Goal: Task Accomplishment & Management: Use online tool/utility

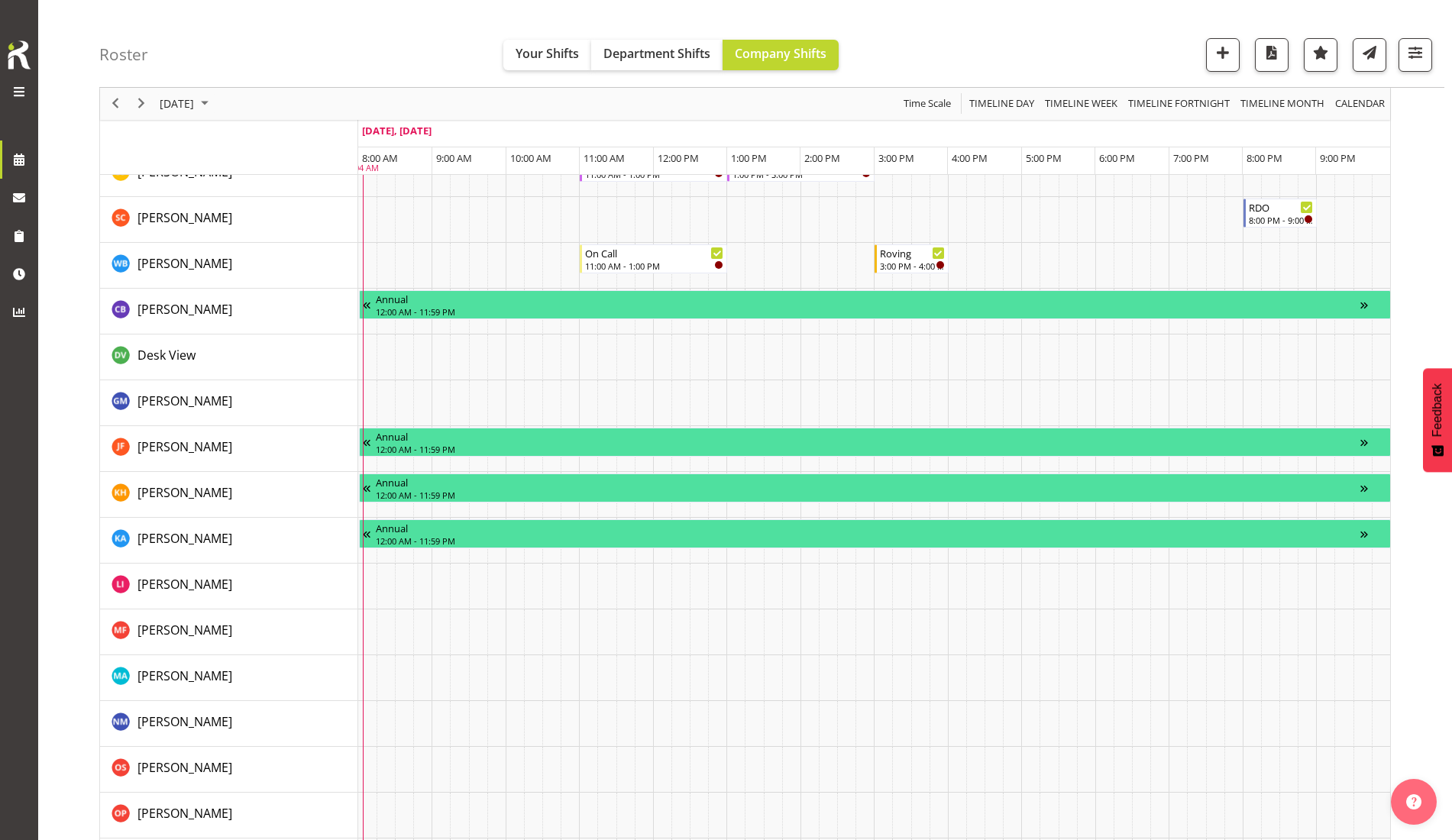
scroll to position [1160, 0]
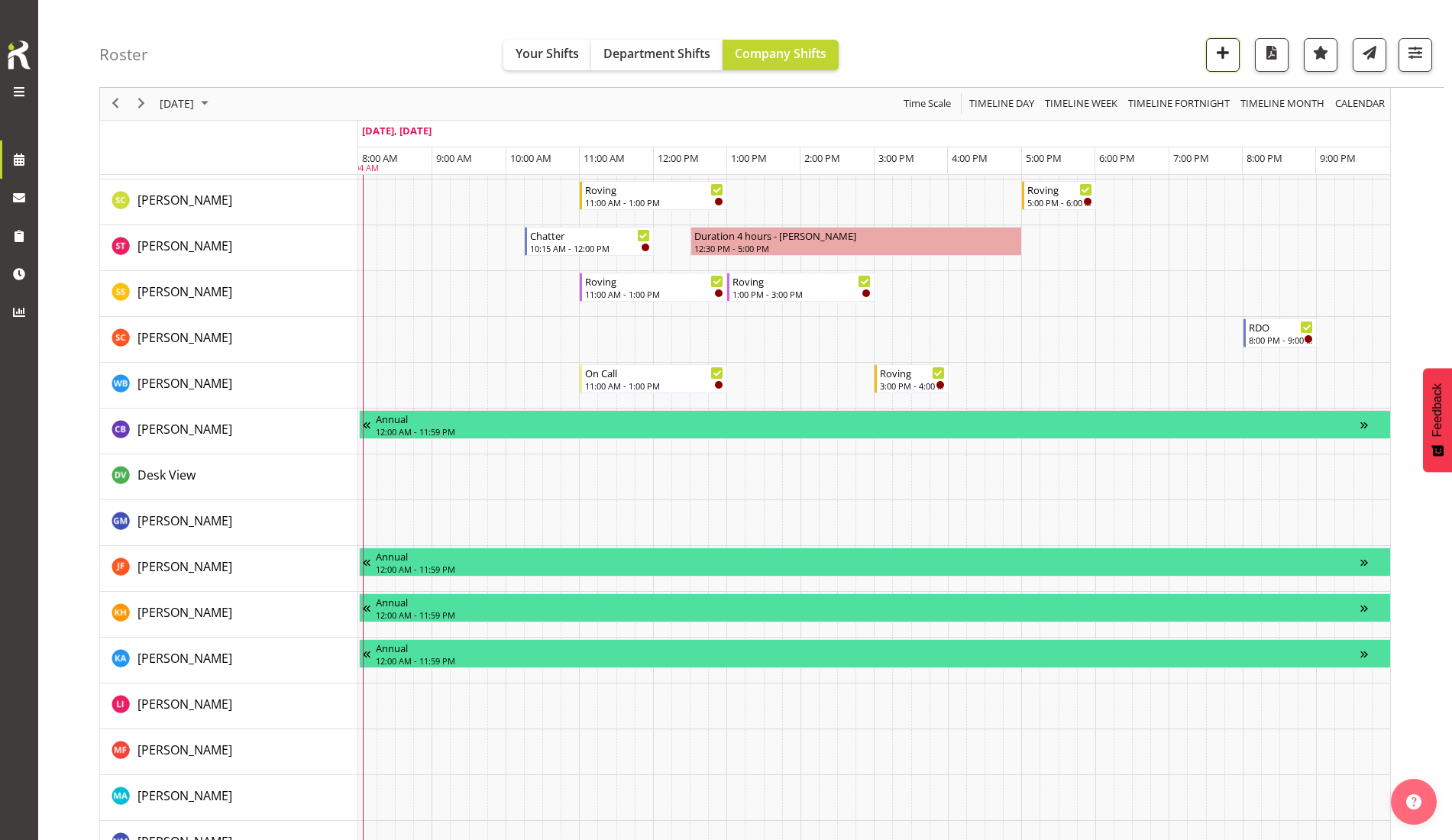
click at [1223, 58] on span "button" at bounding box center [1222, 52] width 20 height 20
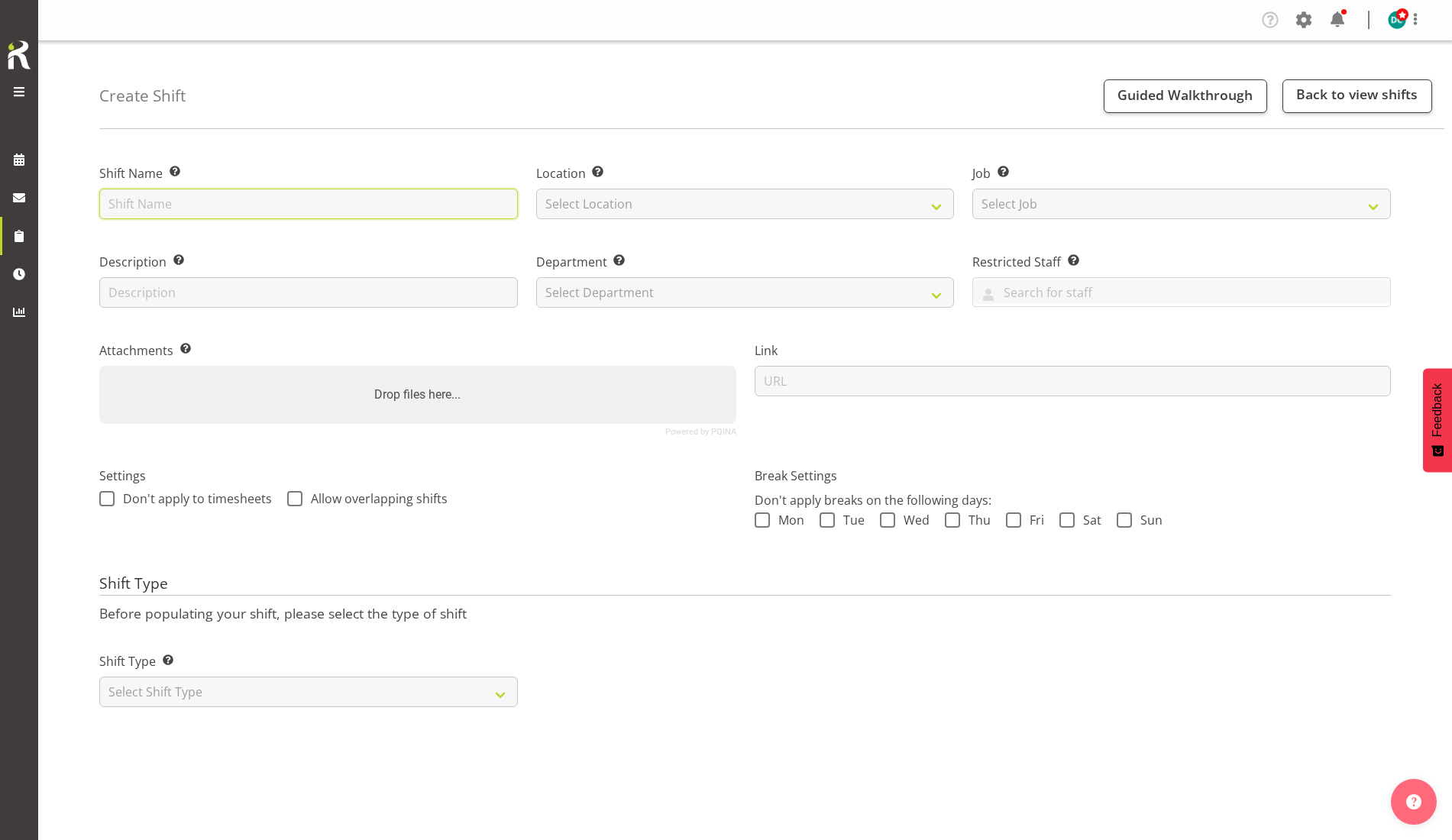
click at [312, 205] on input "text" at bounding box center [308, 204] width 418 height 30
type input "Working from home"
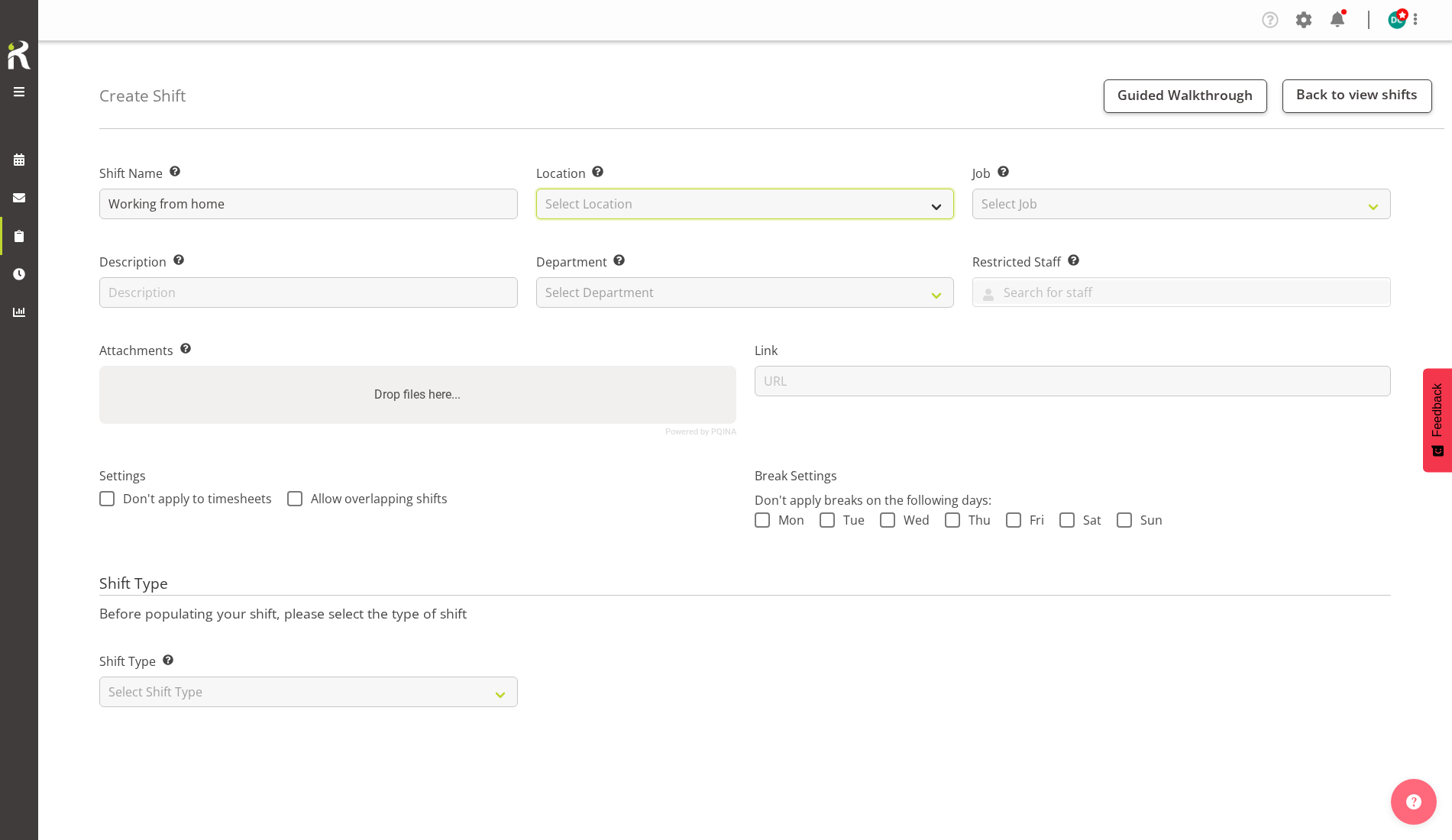
click at [593, 201] on select "Select Location Bluff Library Invercargill Library" at bounding box center [746, 204] width 418 height 30
select select "1276"
click at [536, 189] on select "Select Location Bluff Library Invercargill Library" at bounding box center [746, 204] width 418 height 30
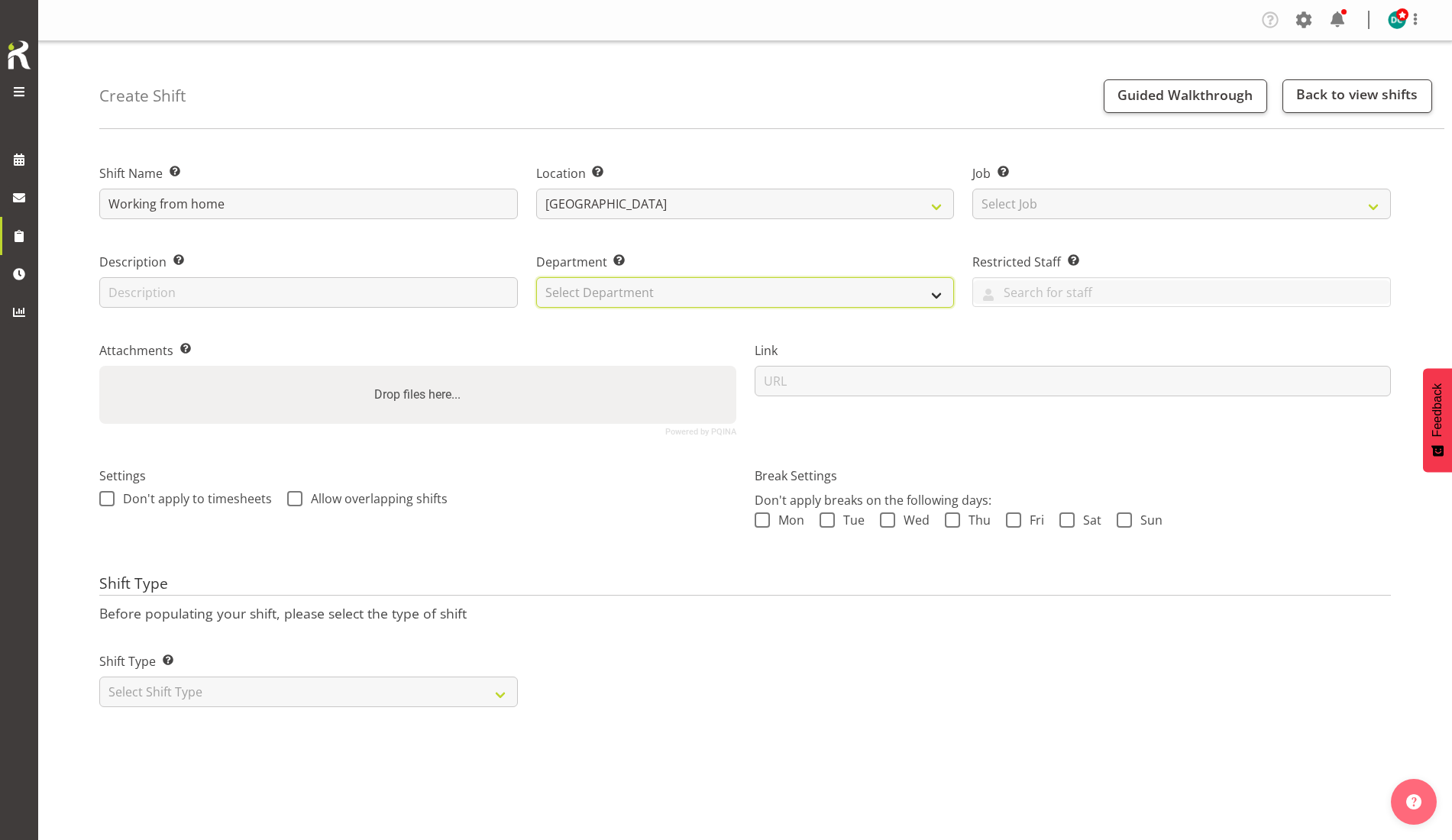
click at [601, 283] on select "Select Department Off Desk Public shifts" at bounding box center [746, 292] width 418 height 30
select select "921"
click at [536, 277] on select "Select Department Off Desk Public shifts" at bounding box center [746, 292] width 418 height 30
click at [101, 496] on span at bounding box center [107, 499] width 16 height 16
click at [101, 496] on input "Don't apply to timesheets" at bounding box center [104, 498] width 10 height 10
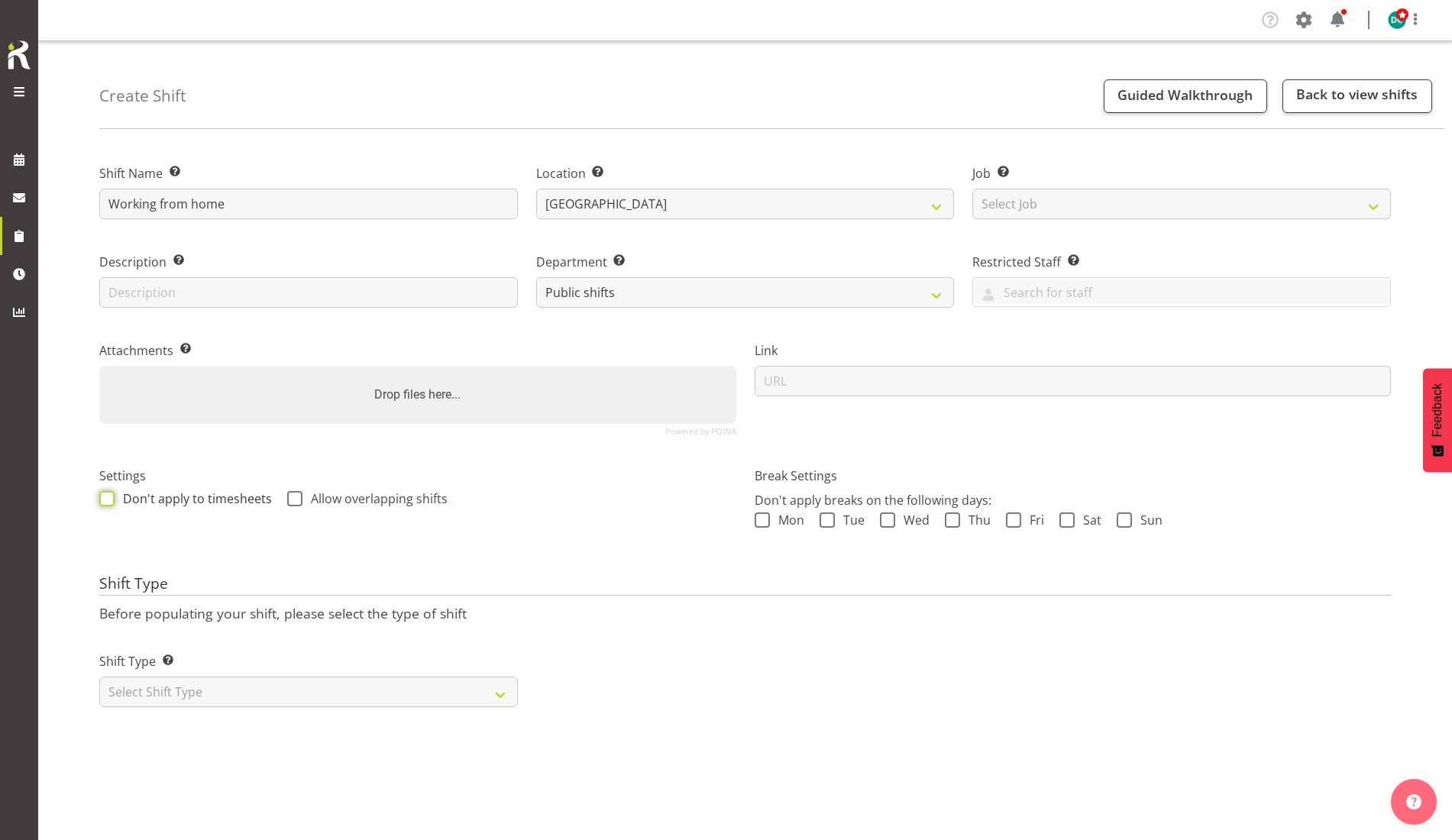
checkbox input "true"
click at [303, 496] on span "Allow overlapping shifts" at bounding box center [375, 499] width 145 height 16
click at [297, 496] on input "Allow overlapping shifts" at bounding box center [292, 498] width 10 height 10
checkbox input "true"
click at [336, 682] on select "Select Shift Type One Off Shift Recurring Shift Rotating Shift" at bounding box center [308, 692] width 418 height 30
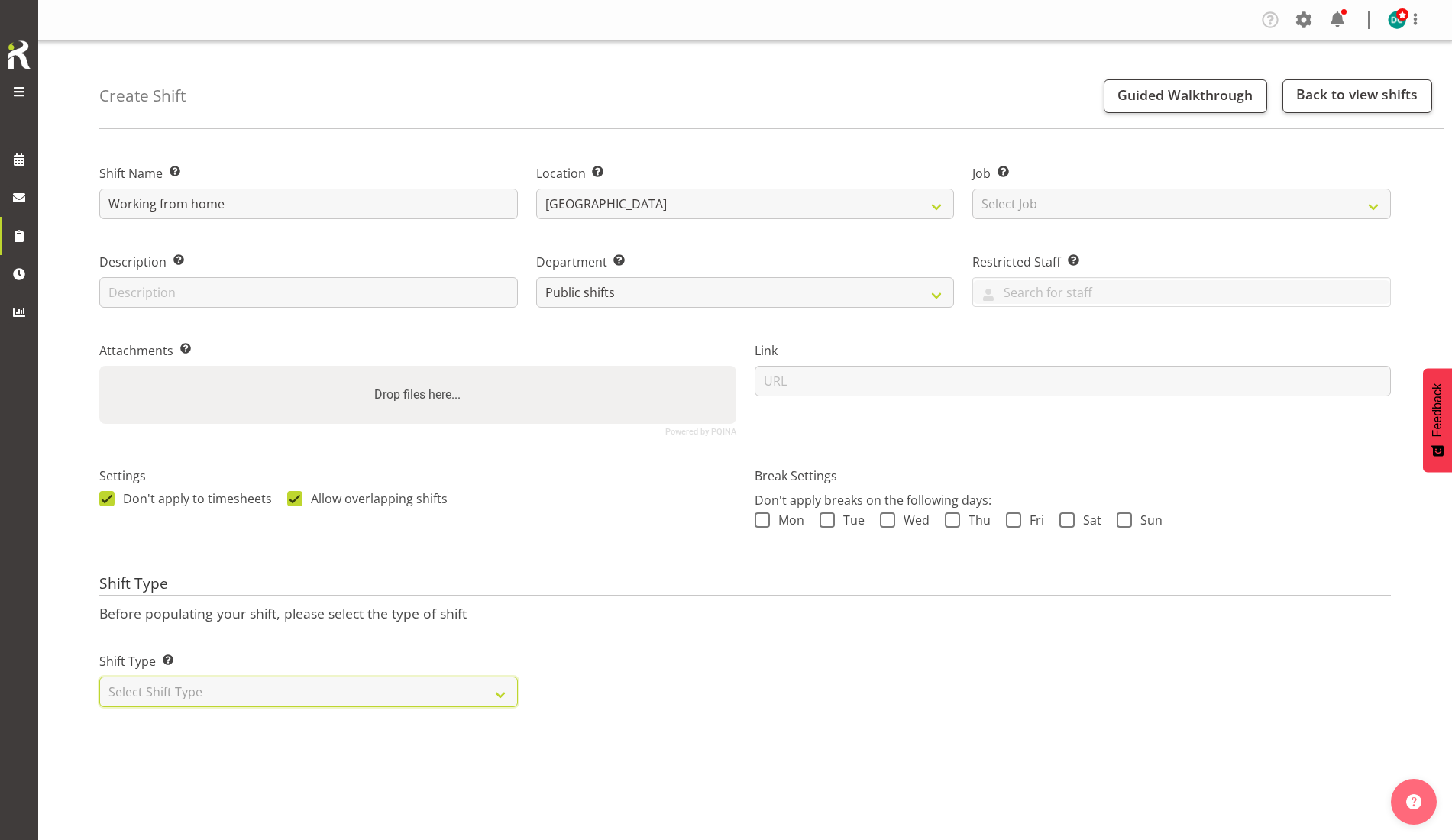
select select "one_off"
click at [99, 677] on select "Select Shift Type One Off Shift Recurring Shift Rotating Shift" at bounding box center [308, 692] width 418 height 30
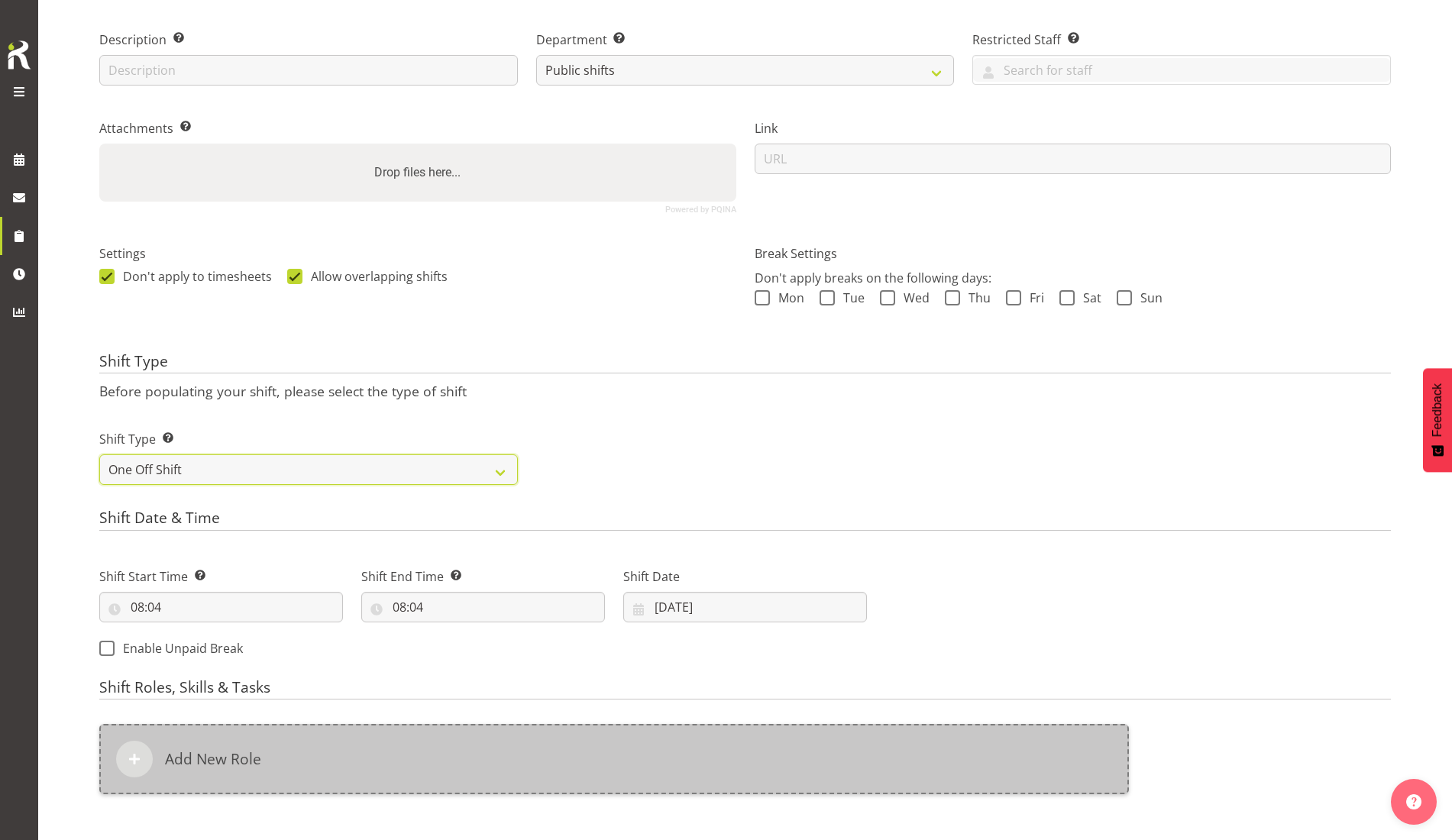
scroll to position [382, 0]
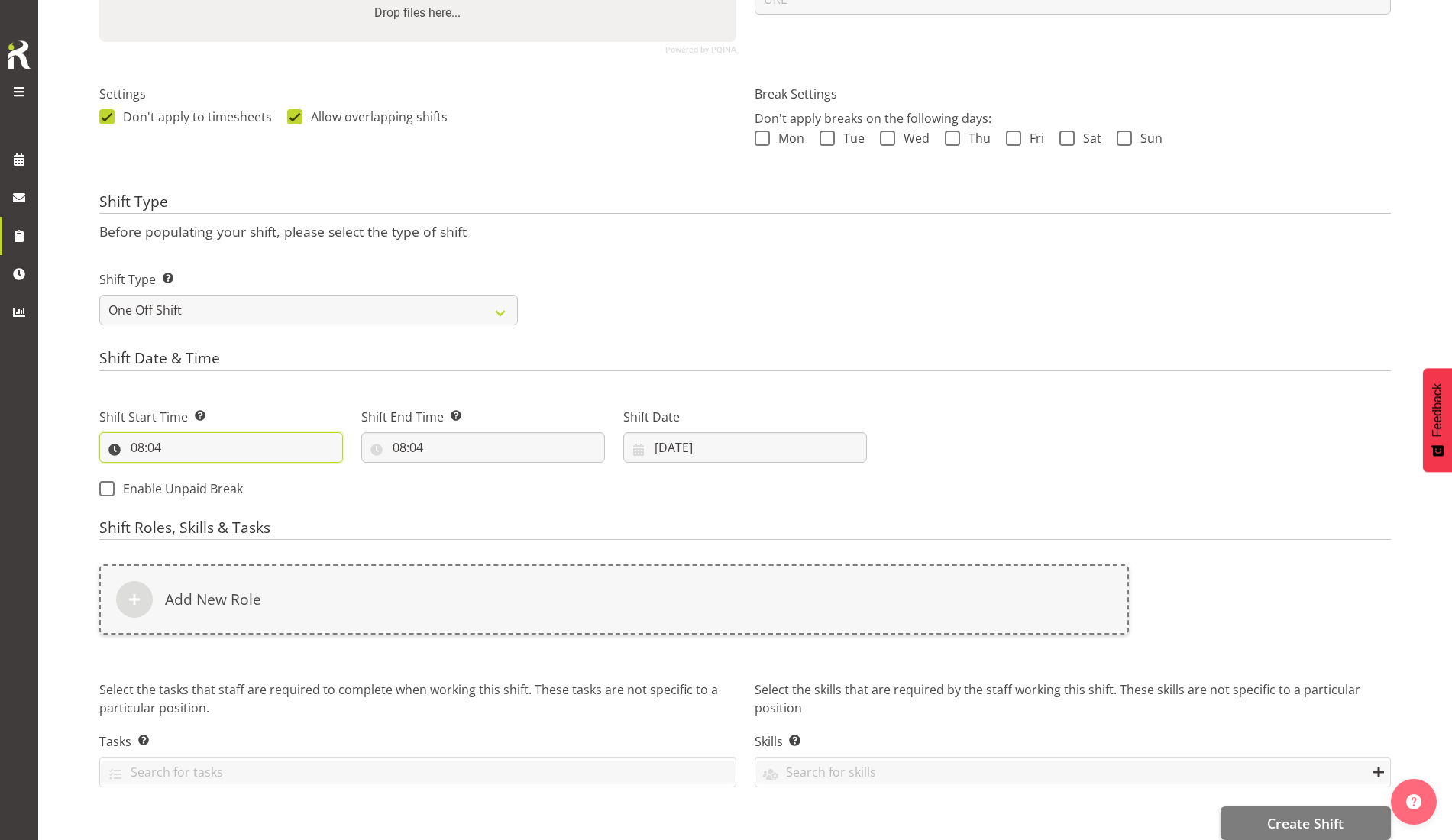
click at [211, 447] on input "08:04" at bounding box center [221, 447] width 244 height 30
click at [202, 500] on select "00 01 02 03 04 05 06 07 08 09 10 11 12 13 14 15 16 17 18 19 20 21 22 23" at bounding box center [204, 487] width 34 height 30
click at [250, 499] on select "00 01 02 03 04 05 06 07 08 09 10 11 12 13 14 15 16 17 18 19 20 21 22 23 24 25 2…" at bounding box center [244, 487] width 34 height 30
select select "5"
type input "08:05"
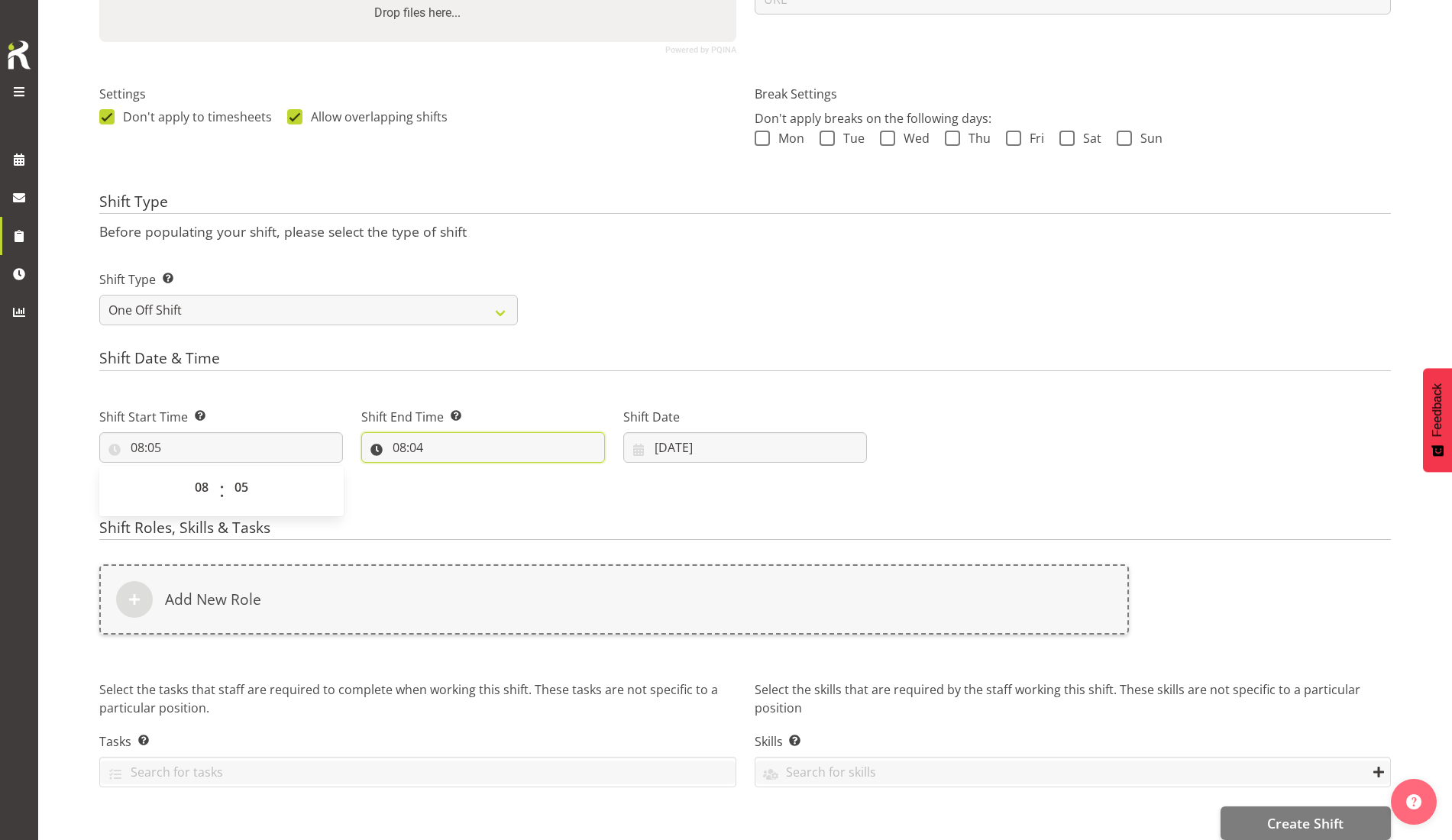
click at [397, 447] on input "08:04" at bounding box center [483, 447] width 244 height 30
click at [458, 483] on select "00 01 02 03 04 05 06 07 08 09 10 11 12 13 14 15 16 17 18 19 20 21 22 23" at bounding box center [465, 487] width 34 height 30
select select "17"
type input "17:04"
click at [503, 490] on select "00 01 02 03 04 05 06 07 08 09 10 11 12 13 14 15 16 17 18 19 20 21 22 23 24 25 2…" at bounding box center [505, 487] width 34 height 30
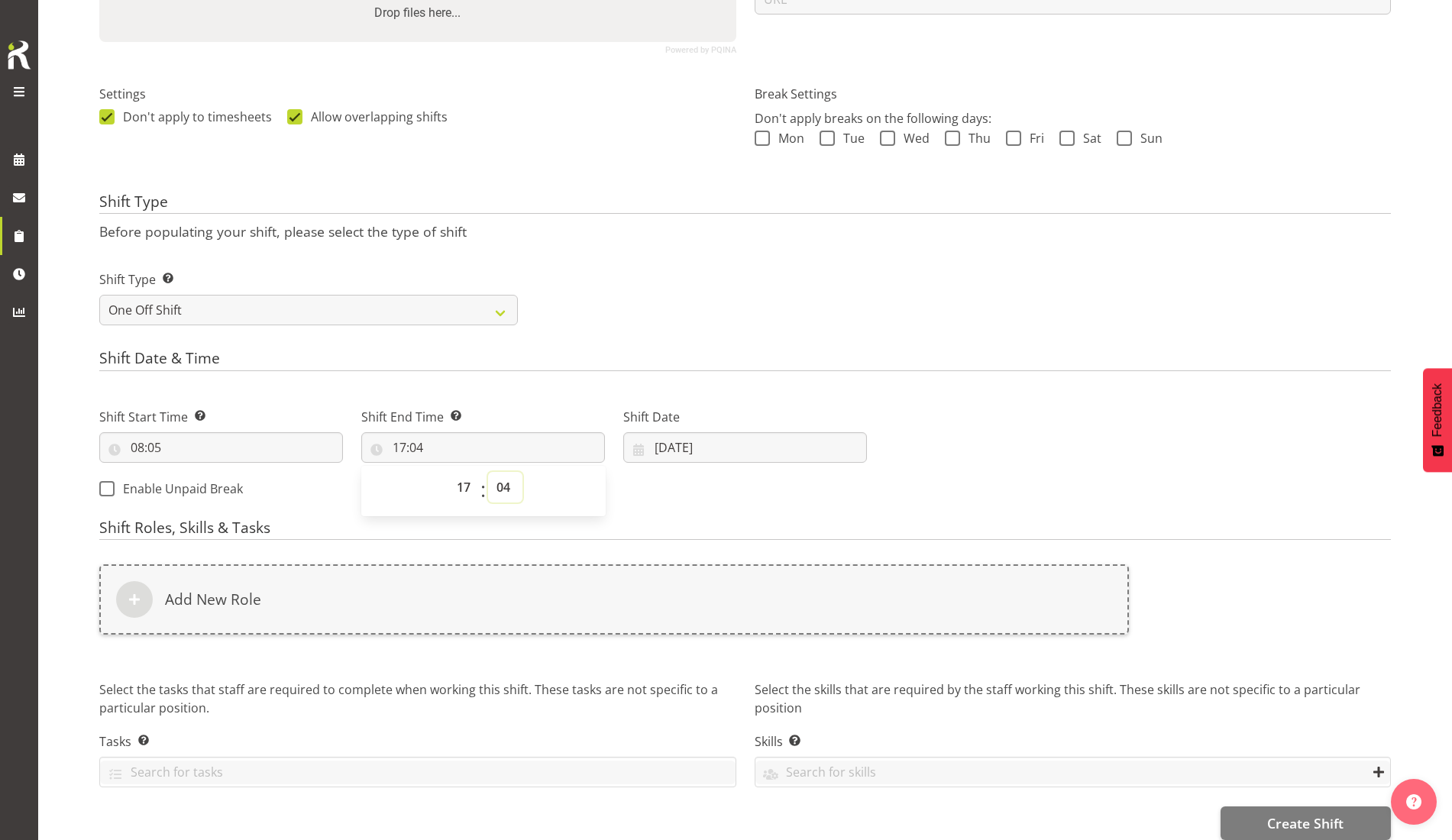
select select "0"
click at [488, 472] on select "00 01 02 03 04 05 06 07 08 09 10 11 12 13 14 15 16 17 18 19 20 21 22 23 24 25 2…" at bounding box center [505, 487] width 34 height 30
type input "17:00"
click at [187, 443] on input "08:05" at bounding box center [221, 447] width 244 height 30
click at [244, 491] on select "00 01 02 03 04 05 06 07 08 09 10 11 12 13 14 15 16 17 18 19 20 21 22 23 24 25 2…" at bounding box center [244, 487] width 34 height 30
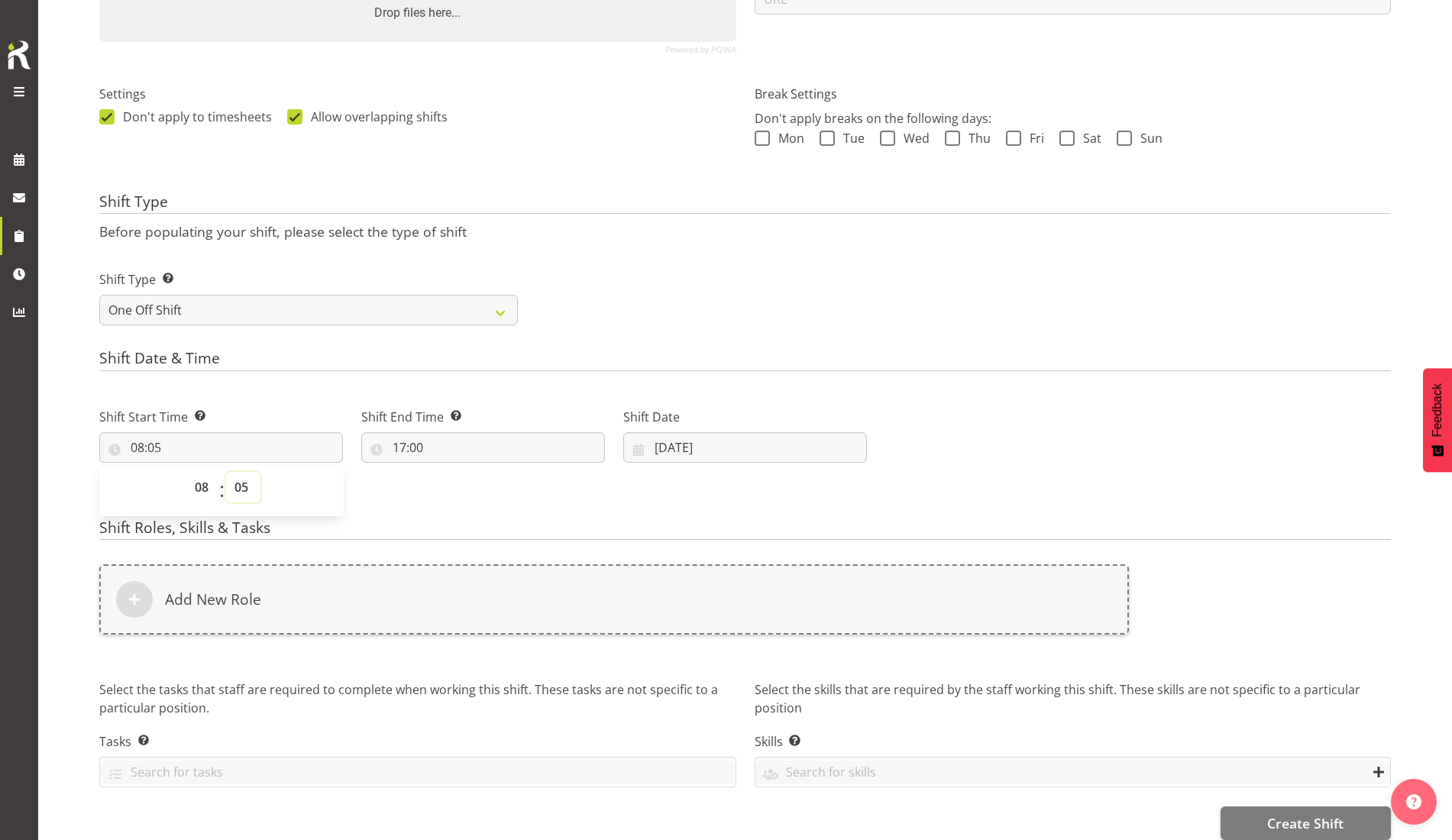
select select "0"
click at [226, 472] on select "00 01 02 03 04 05 06 07 08 09 10 11 12 13 14 15 16 17 18 19 20 21 22 23 24 25 2…" at bounding box center [244, 487] width 34 height 30
type input "08:00"
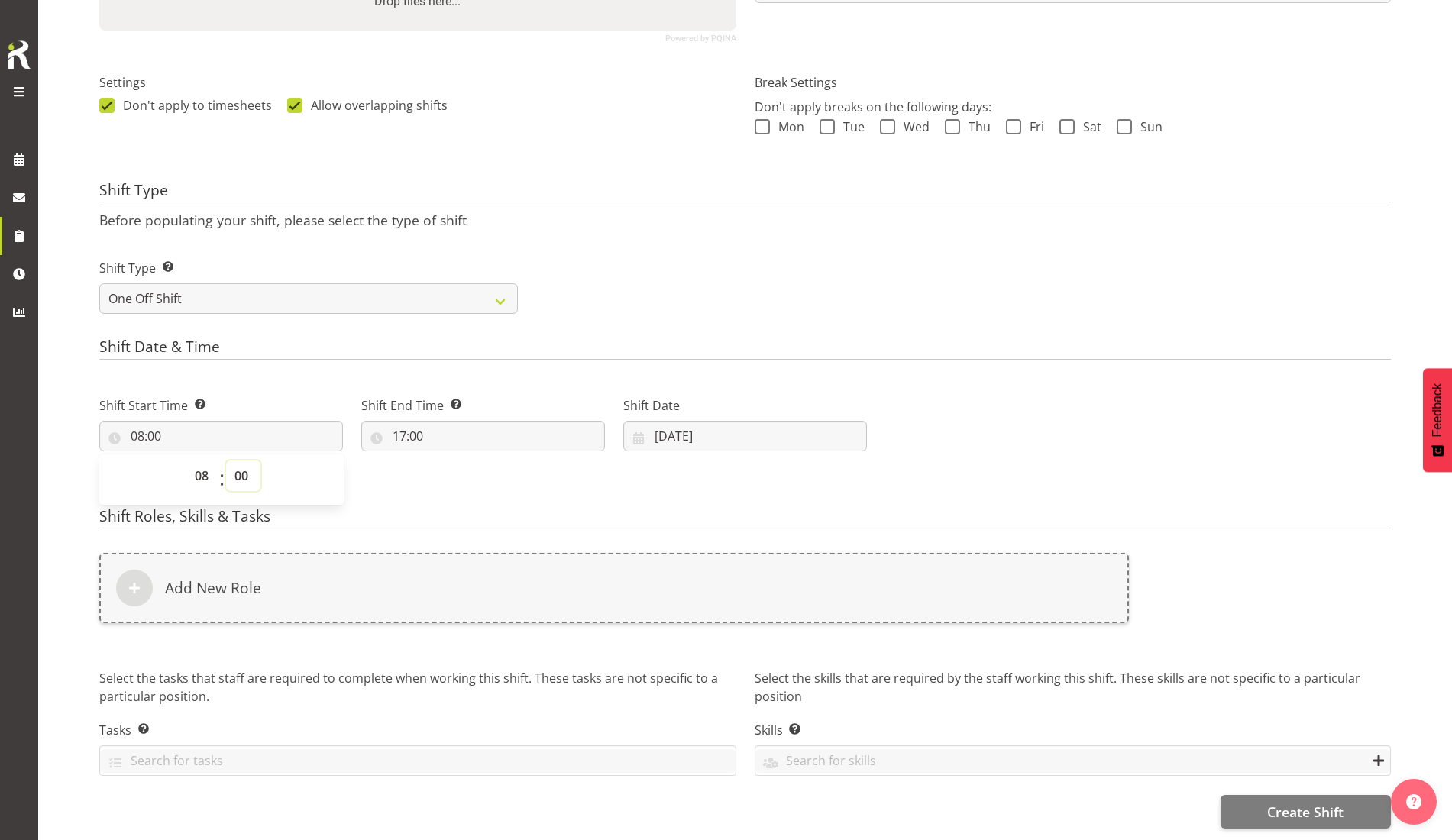
scroll to position [408, 0]
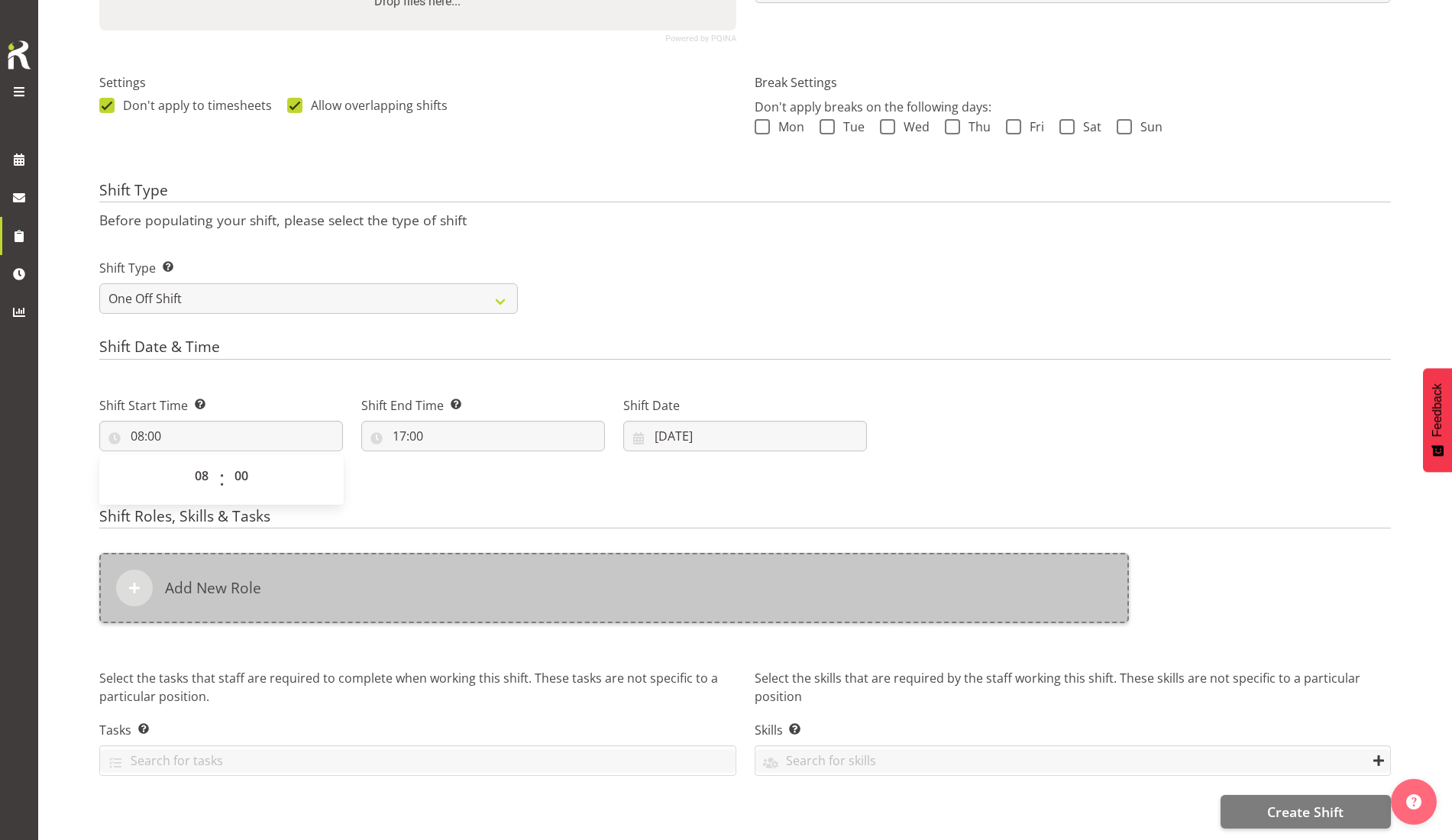
click at [276, 564] on div "Add New Role" at bounding box center [614, 589] width 1030 height 70
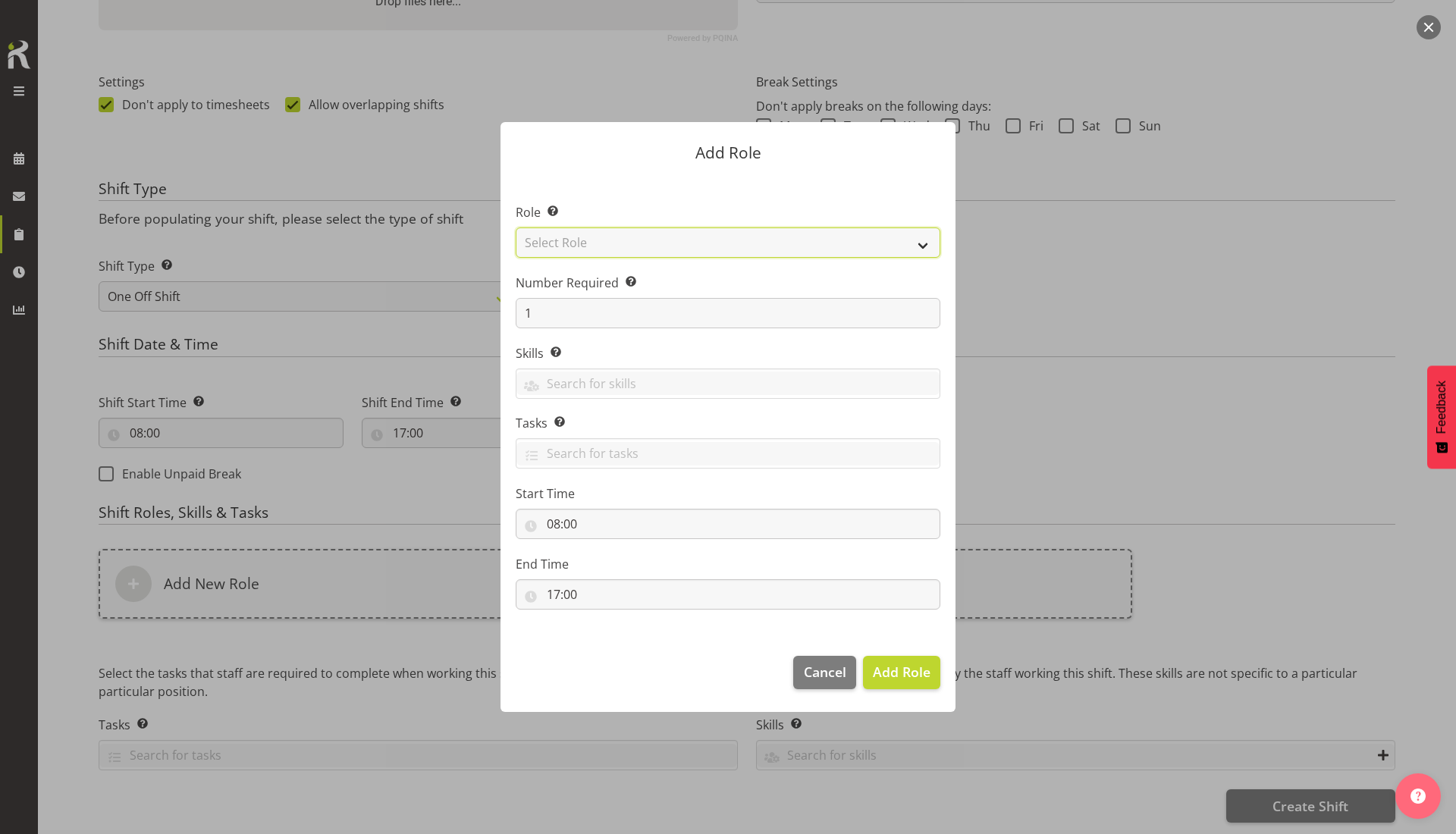
click at [581, 247] on select "Select Role 1st floor desk AQ operator Business Support Team member Casual Cust…" at bounding box center [728, 243] width 425 height 30
select select "1527"
click at [515, 228] on select "Select Role 1st floor desk AQ operator Business Support Team member Casual Cust…" at bounding box center [728, 243] width 425 height 30
click at [904, 672] on span "Add Role" at bounding box center [901, 671] width 57 height 18
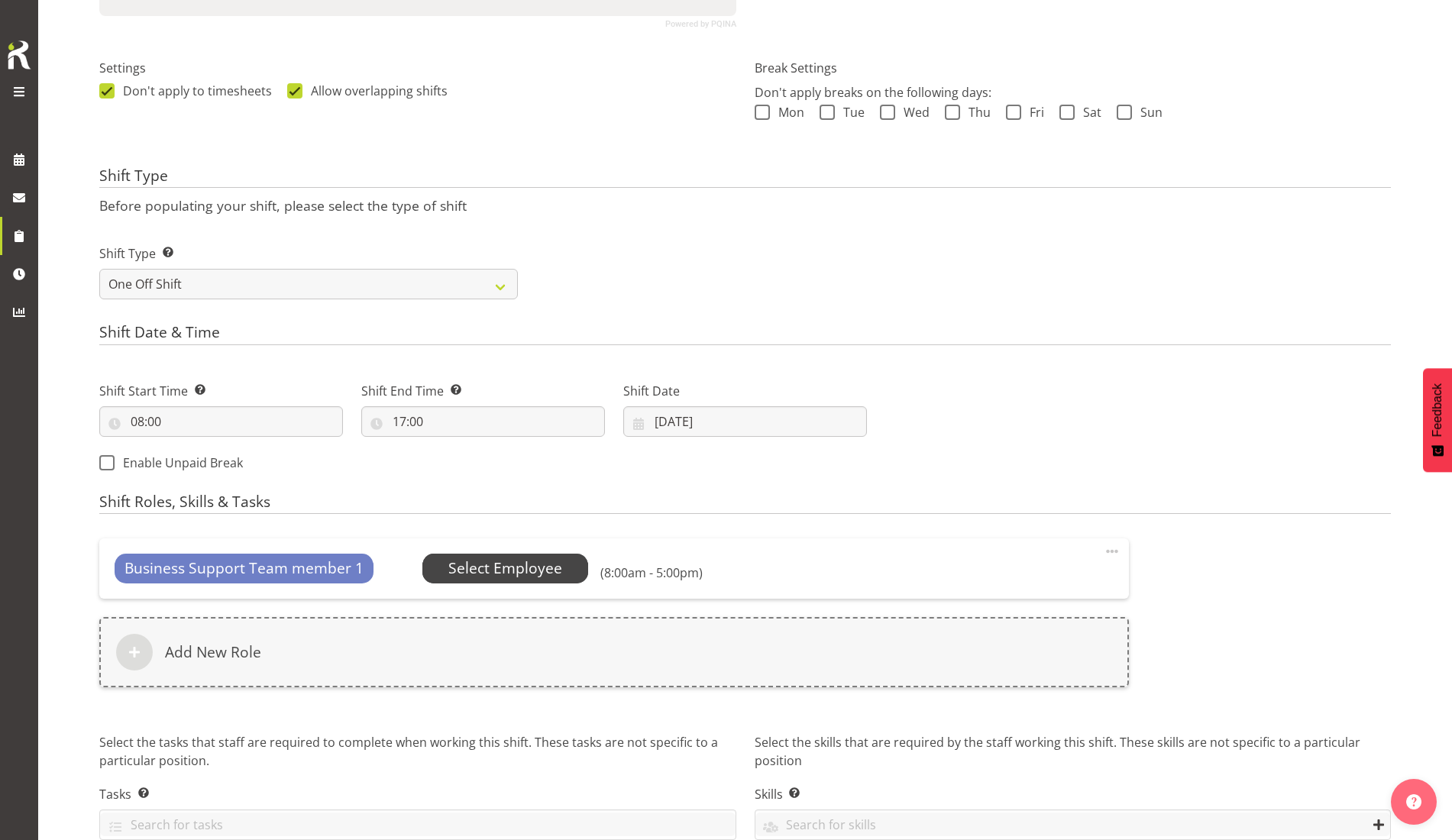
click at [507, 582] on span "Select Employee" at bounding box center [505, 568] width 166 height 29
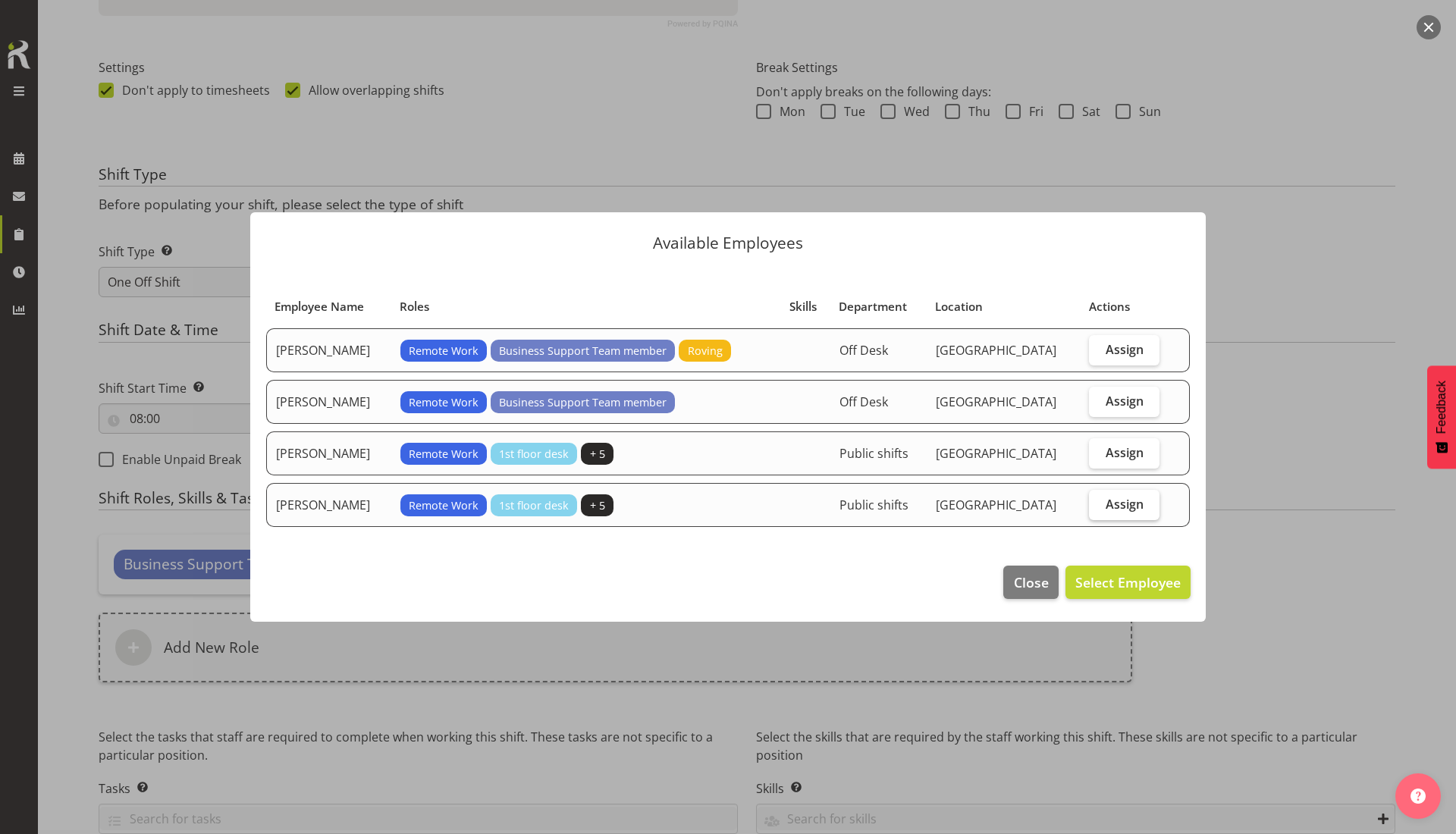
click at [1126, 503] on span "Assign" at bounding box center [1124, 505] width 38 height 16
click at [1099, 503] on input "Assign" at bounding box center [1093, 504] width 10 height 10
checkbox input "true"
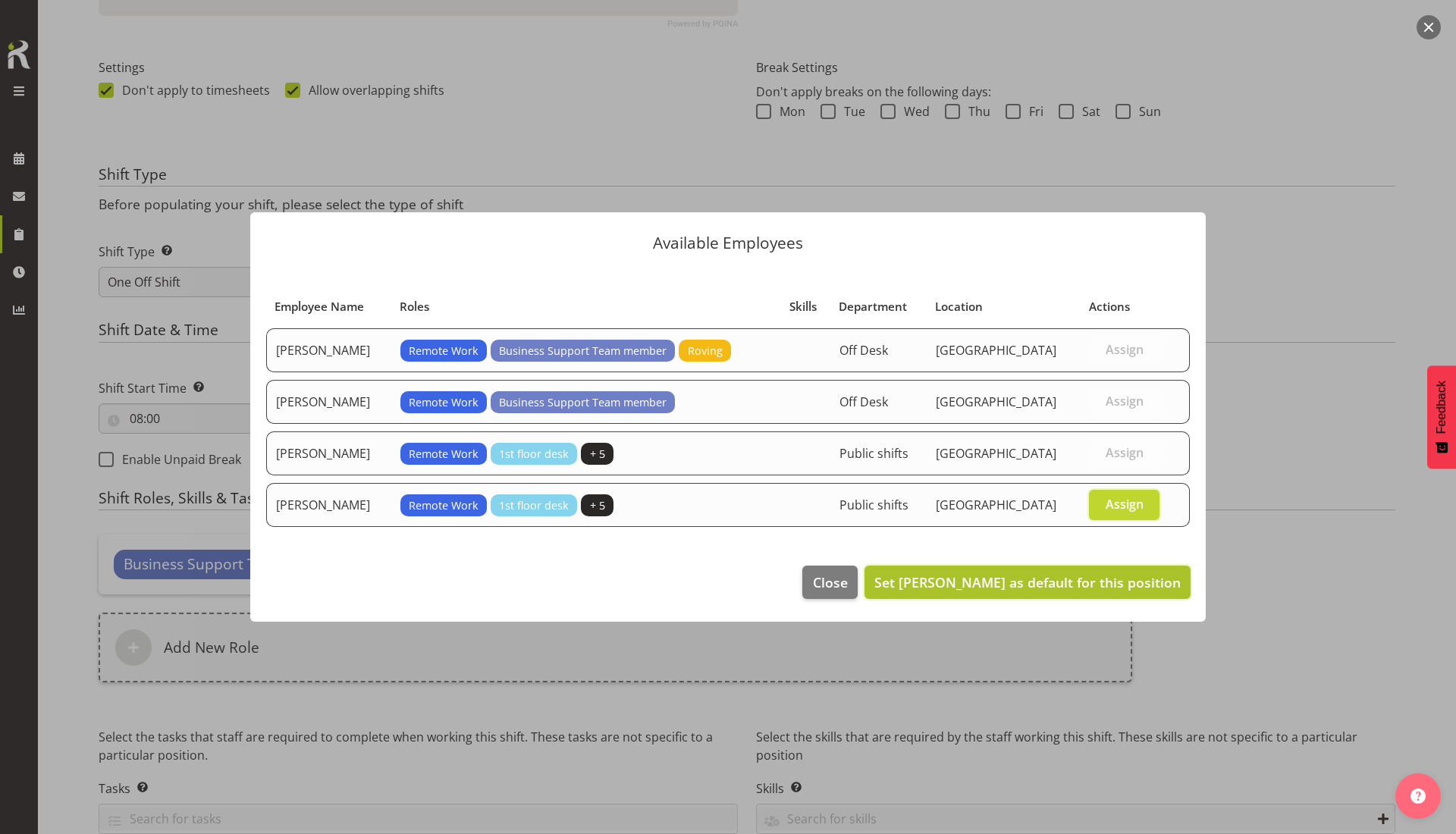
click at [1132, 576] on span "Set Willem Burger as default for this position" at bounding box center [1027, 582] width 306 height 18
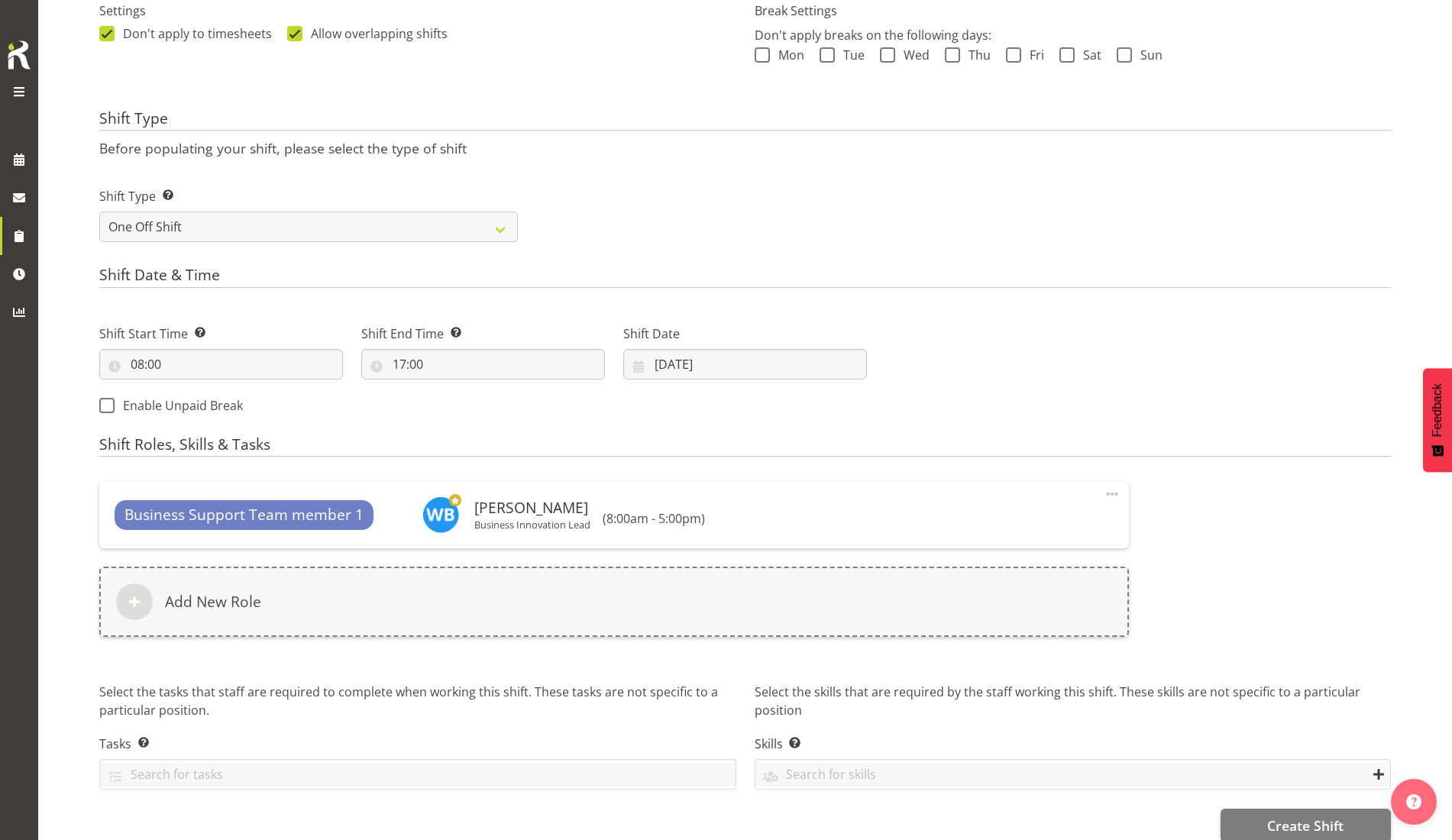
scroll to position [493, 0]
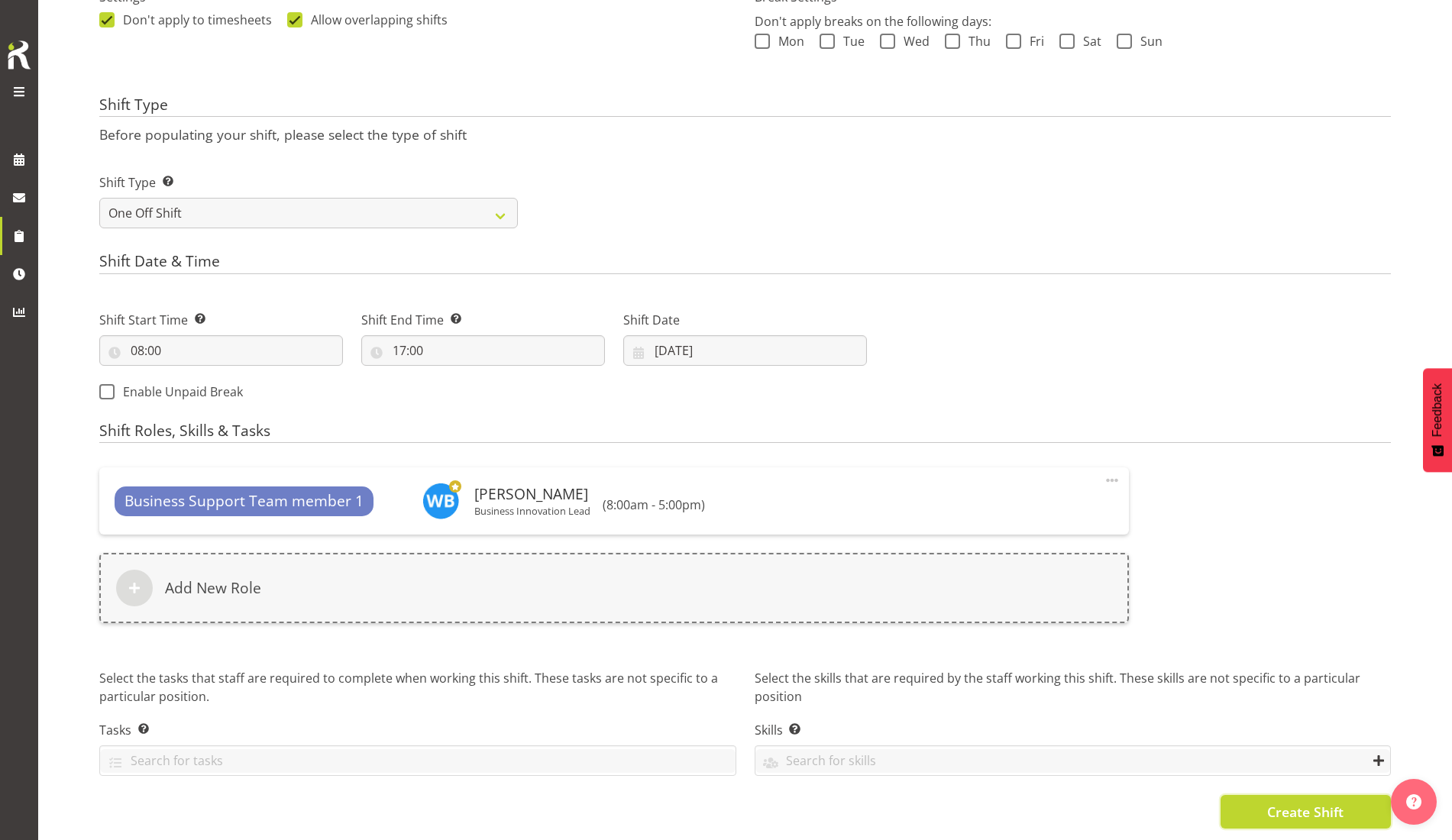
click at [1288, 803] on span "Create Shift" at bounding box center [1305, 812] width 77 height 20
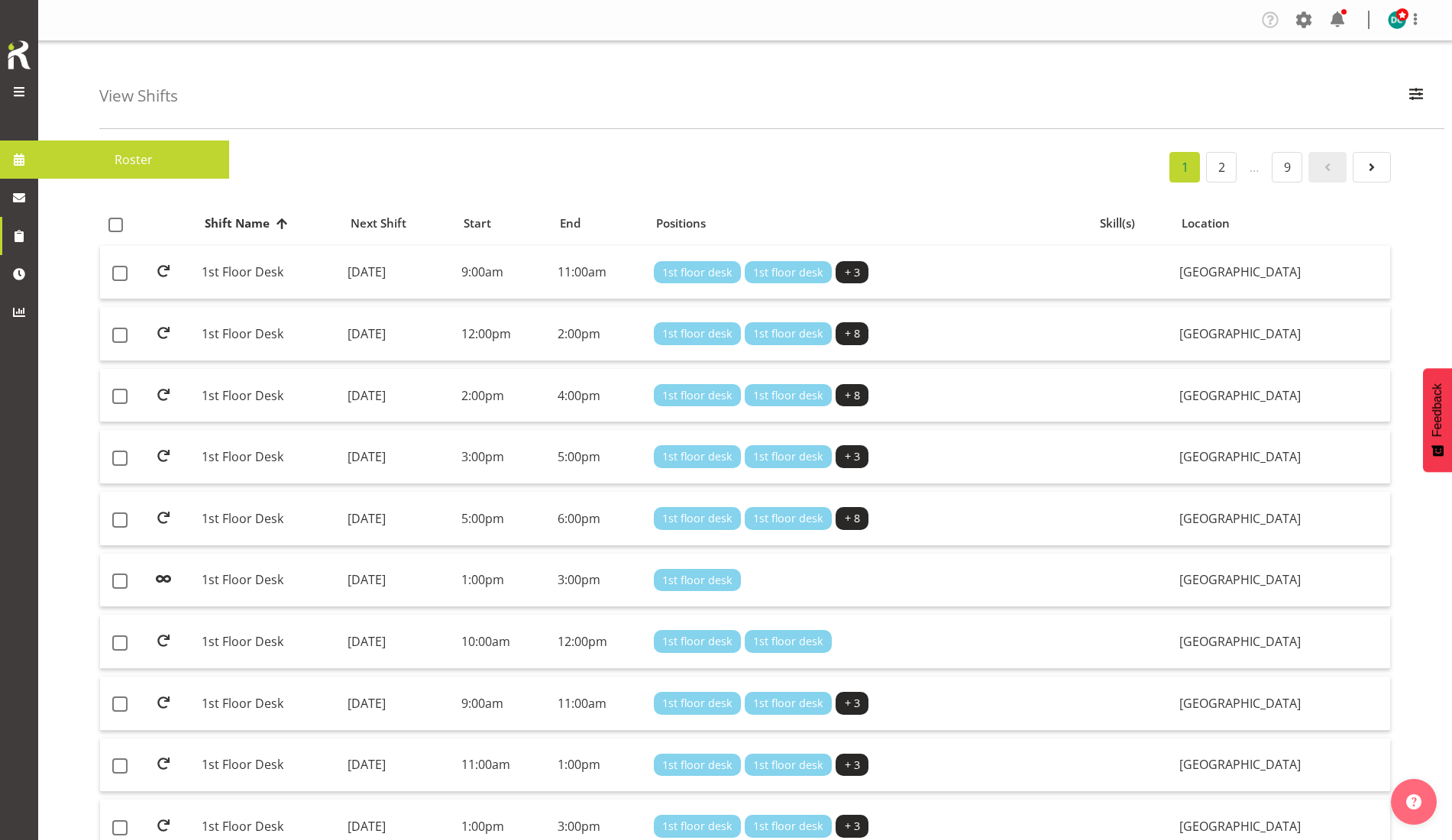
click at [13, 161] on span at bounding box center [19, 159] width 23 height 23
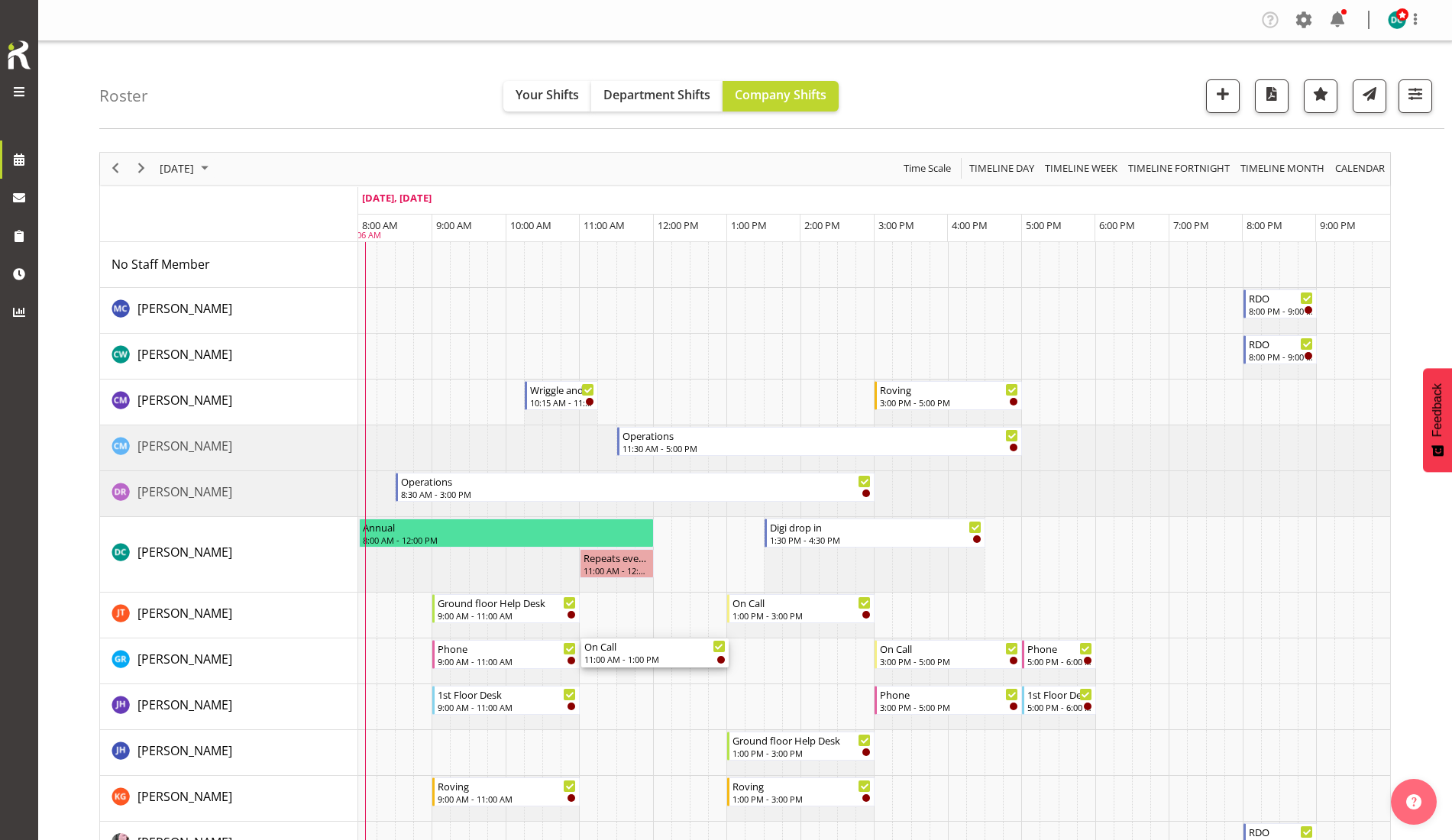
drag, startPoint x: 631, startPoint y: 518, endPoint x: 628, endPoint y: 667, distance: 149.0
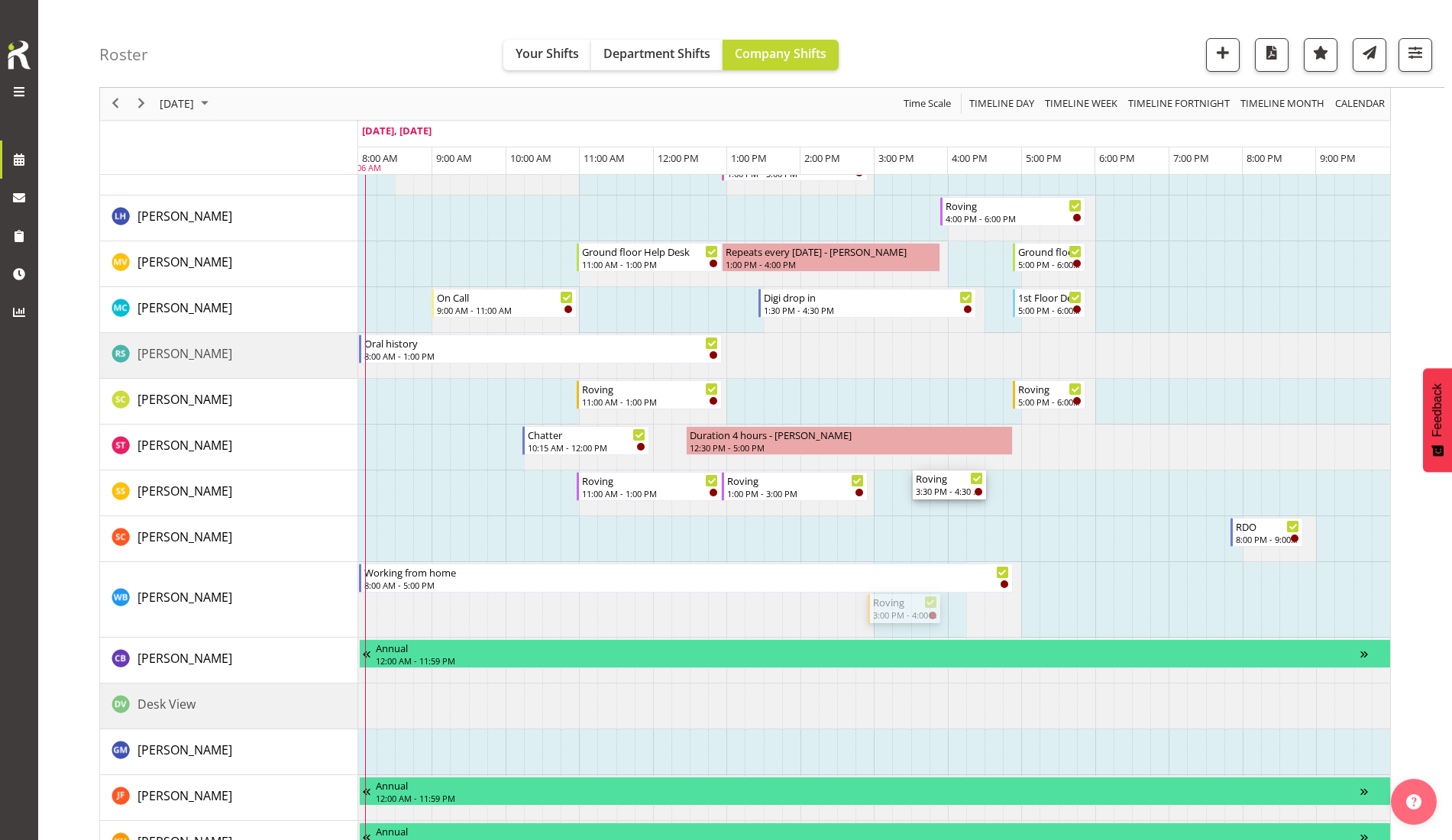
scroll to position [860, 0]
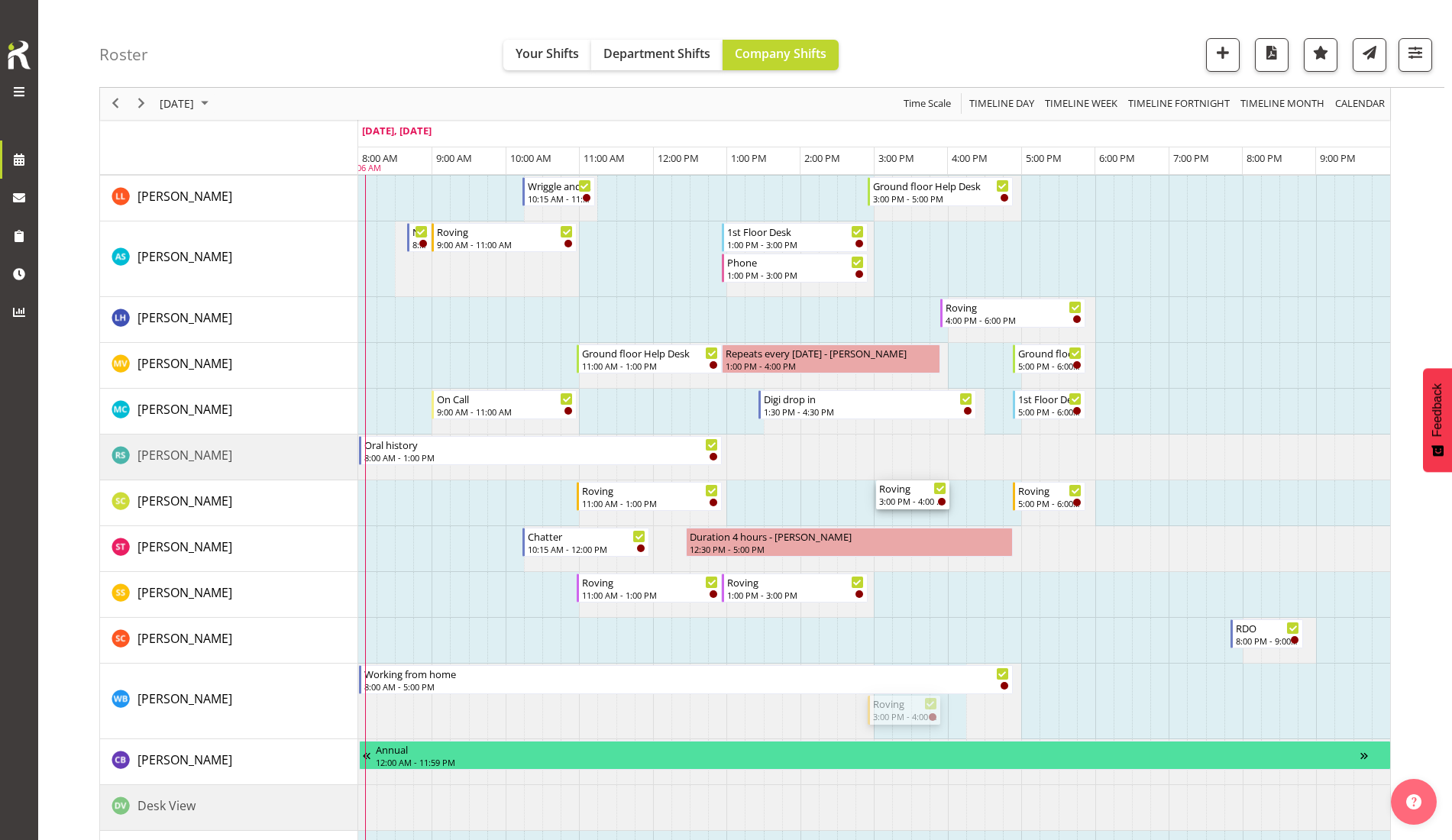
drag, startPoint x: 908, startPoint y: 429, endPoint x: 888, endPoint y: 493, distance: 67.1
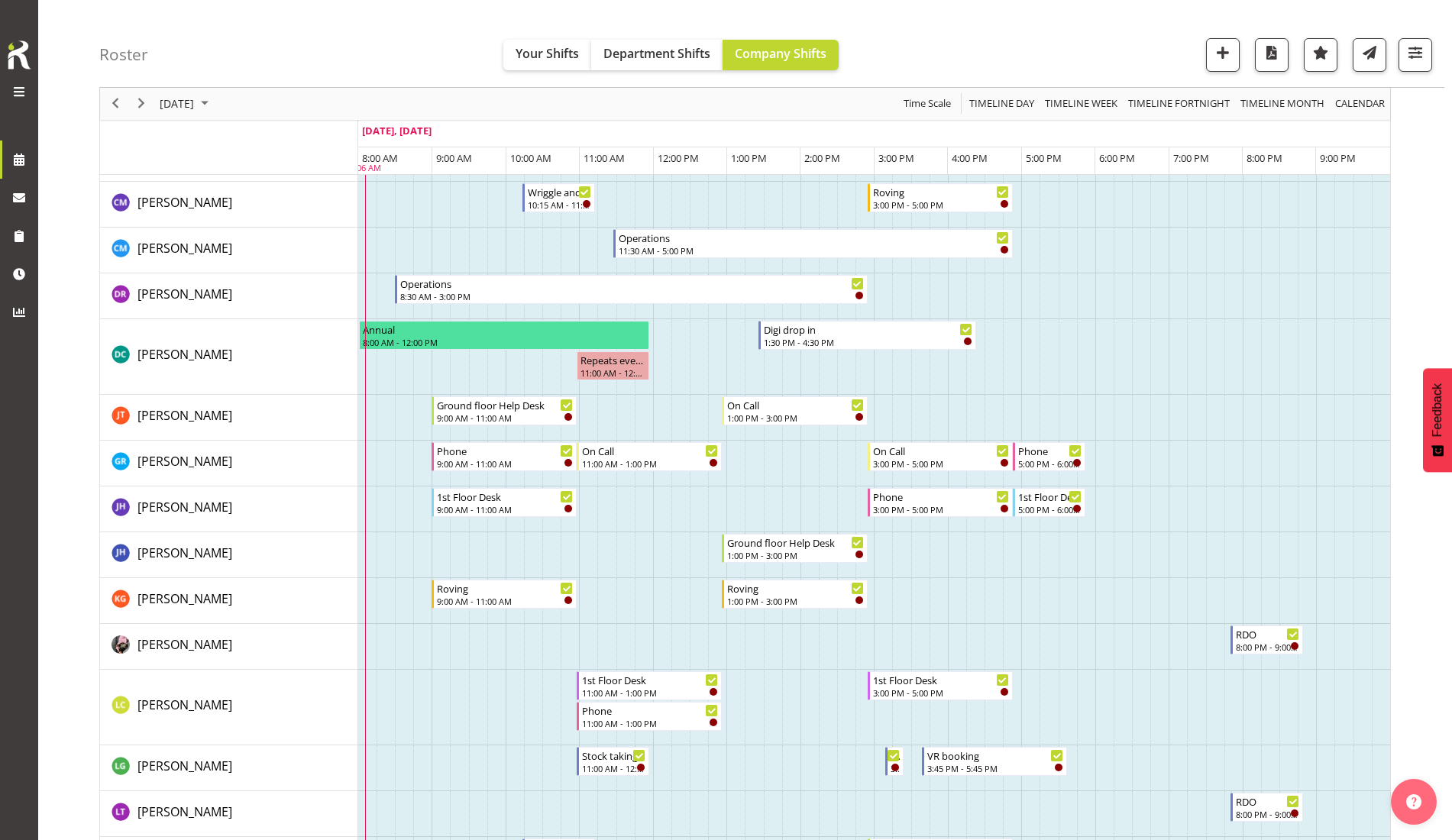
scroll to position [0, 0]
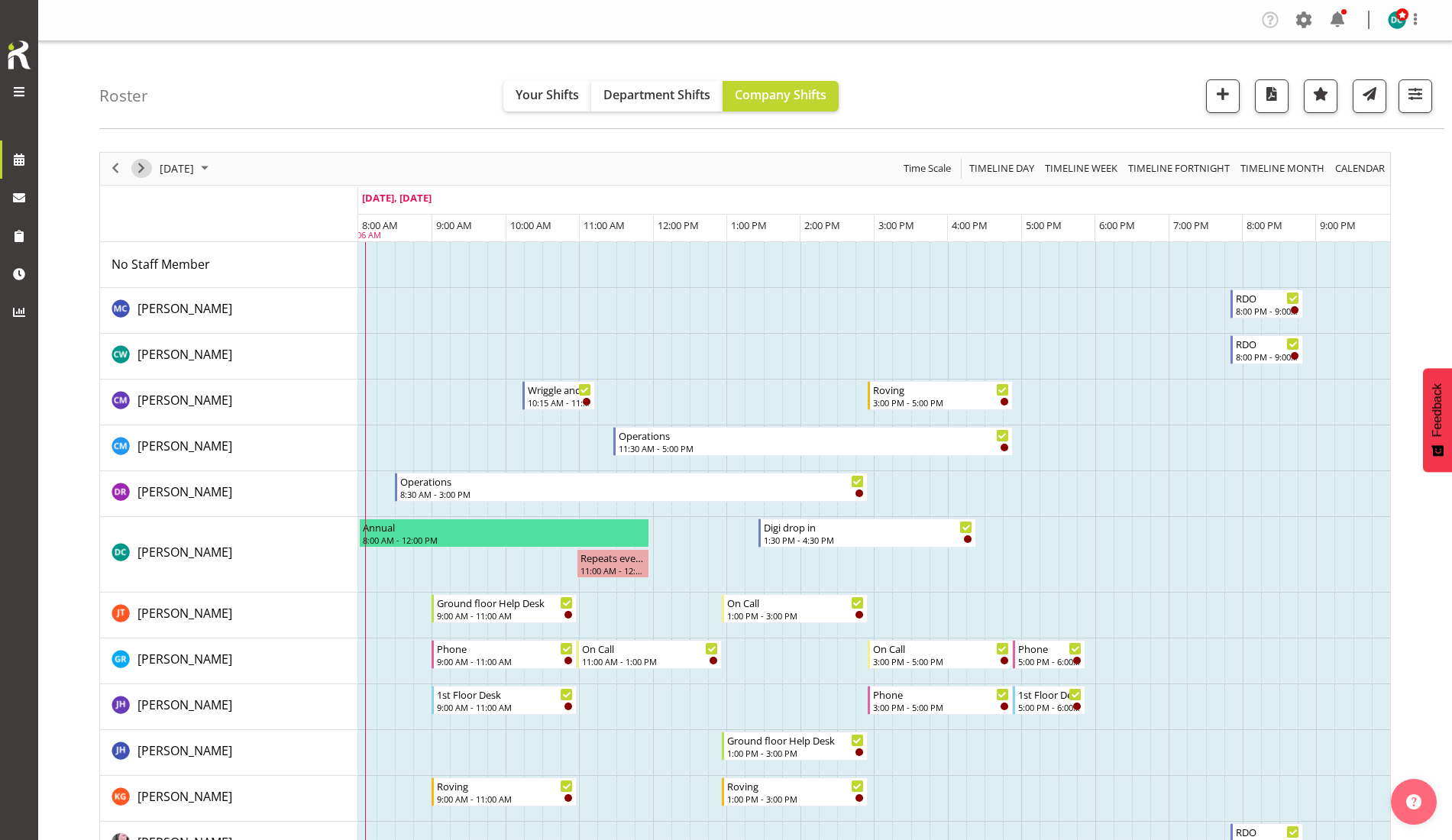
click at [145, 176] on div "next period" at bounding box center [141, 169] width 26 height 32
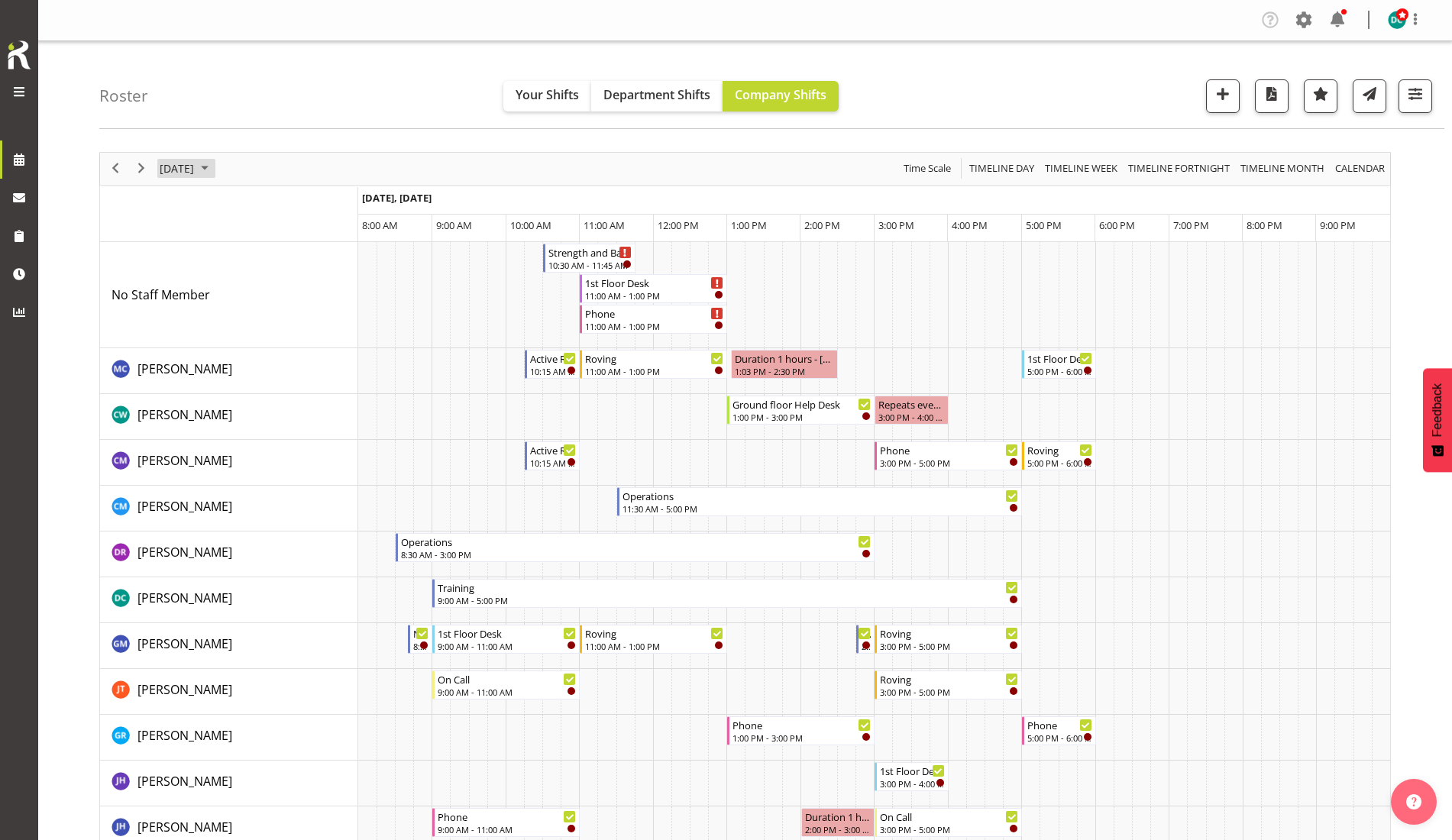
click at [196, 169] on span "September 23, 2025" at bounding box center [177, 169] width 37 height 19
click at [310, 403] on button "Today" at bounding box center [308, 394] width 52 height 21
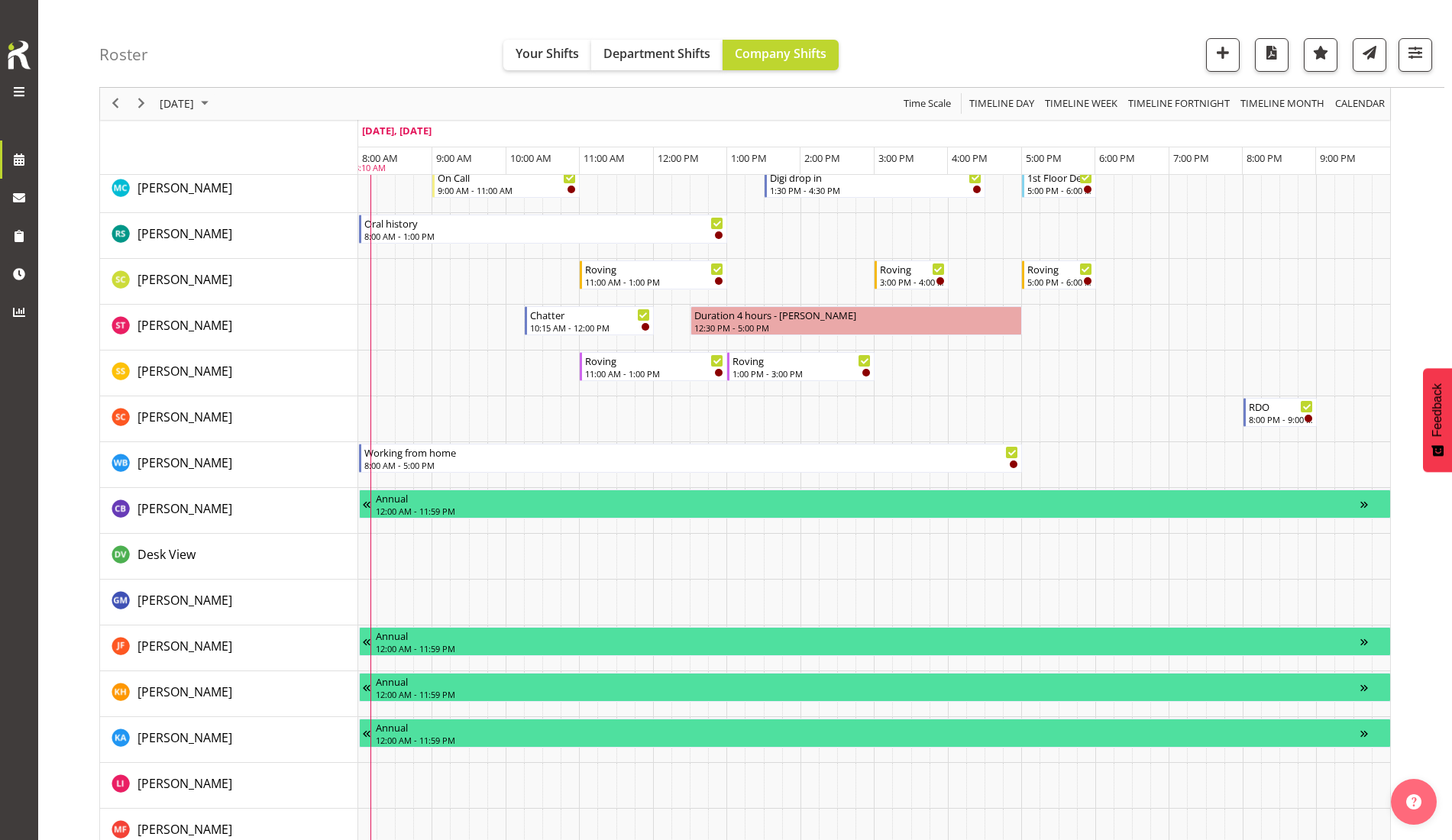
scroll to position [955, 0]
